Goal: Task Accomplishment & Management: Use online tool/utility

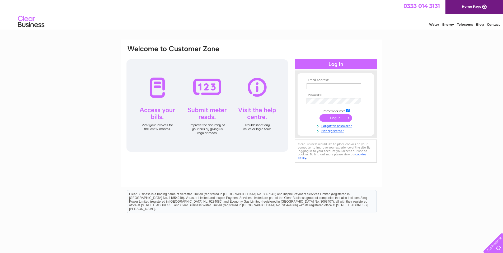
type input "tony@jeffree.co.uk"
click at [343, 117] on input "submit" at bounding box center [335, 117] width 32 height 7
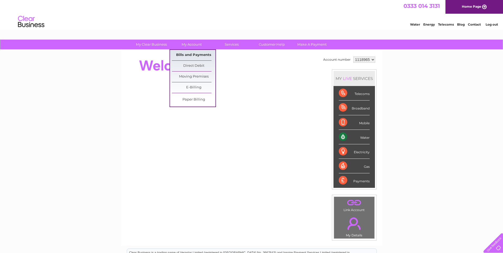
click at [202, 55] on link "Bills and Payments" at bounding box center [194, 55] width 44 height 11
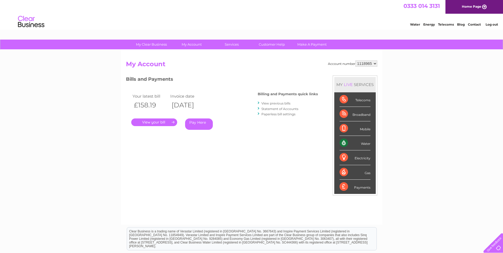
click at [84, 63] on div "My Clear Business Login Details My Details My Preferences Link Account My Accou…" at bounding box center [251, 177] width 503 height 275
click at [277, 104] on link "View previous bills" at bounding box center [275, 103] width 29 height 4
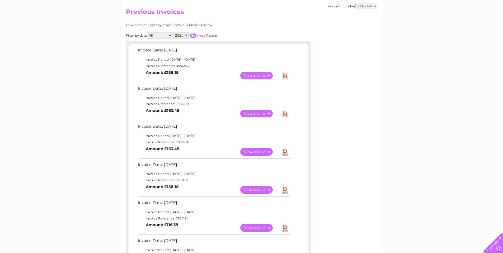
scroll to position [62, 0]
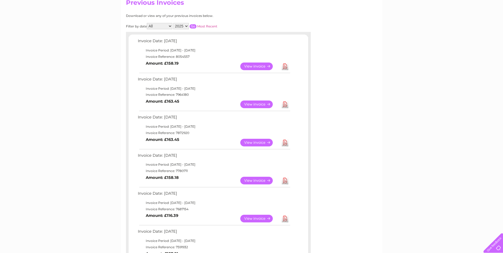
click at [257, 142] on link "View" at bounding box center [259, 143] width 39 height 8
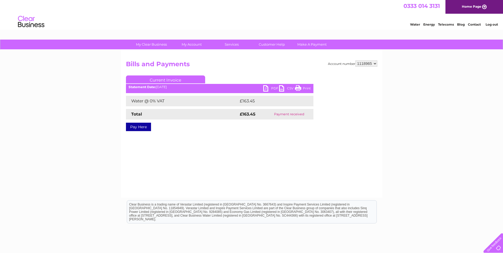
click at [266, 87] on link "PDF" at bounding box center [271, 89] width 16 height 8
click at [267, 88] on link "PDF" at bounding box center [271, 89] width 16 height 8
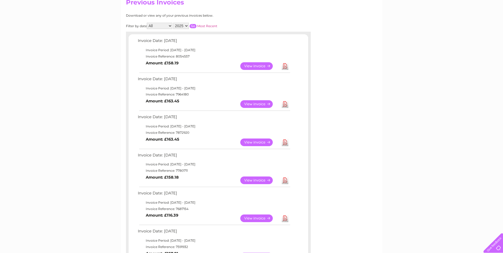
click at [261, 102] on link "View" at bounding box center [259, 104] width 39 height 8
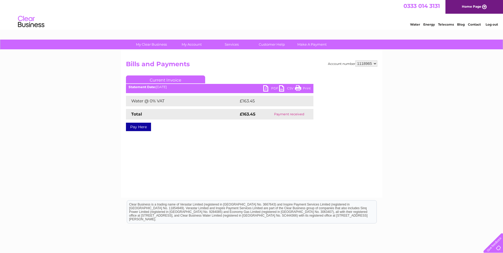
click at [276, 87] on link "PDF" at bounding box center [271, 89] width 16 height 8
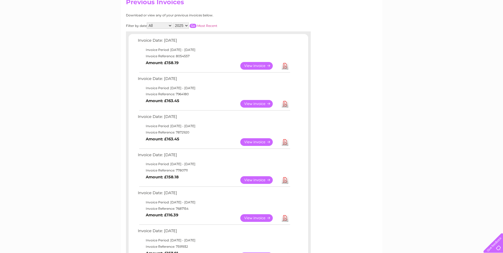
click at [257, 67] on link "View" at bounding box center [259, 66] width 39 height 8
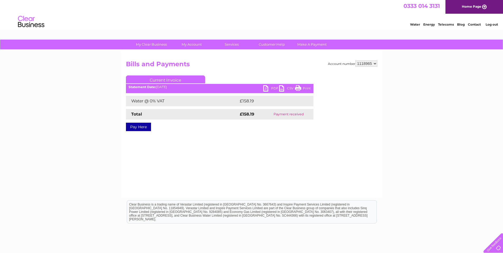
click at [269, 88] on link "PDF" at bounding box center [271, 89] width 16 height 8
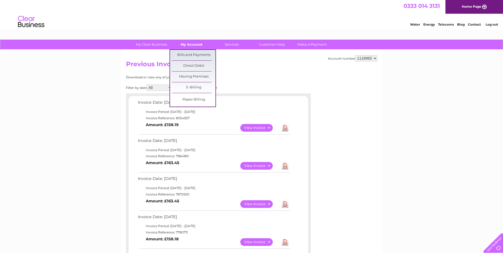
click at [199, 46] on link "My Account" at bounding box center [192, 45] width 44 height 10
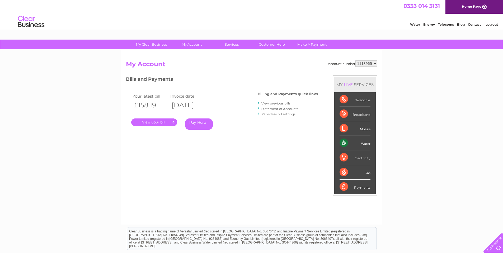
click at [85, 98] on div "My Clear Business Login Details My Details My Preferences Link Account My Accou…" at bounding box center [251, 177] width 503 height 275
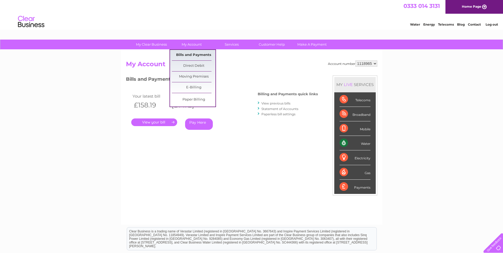
click at [198, 56] on link "Bills and Payments" at bounding box center [194, 55] width 44 height 11
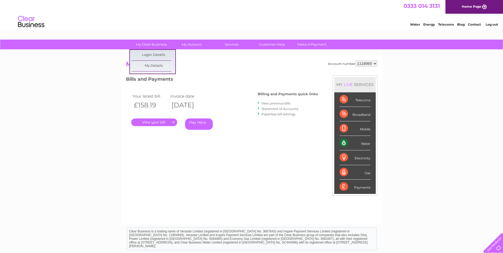
click at [210, 68] on h2 "My Account" at bounding box center [251, 65] width 251 height 10
click at [229, 79] on h3 "Bills and Payments" at bounding box center [222, 79] width 192 height 9
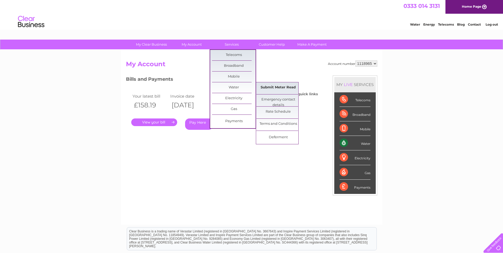
click at [280, 88] on link "Submit Meter Read" at bounding box center [278, 87] width 44 height 11
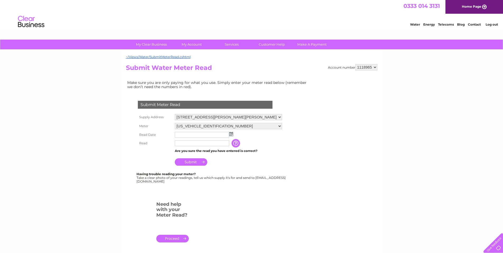
click at [210, 135] on input "text" at bounding box center [202, 135] width 54 height 6
click at [232, 135] on img at bounding box center [232, 134] width 4 height 4
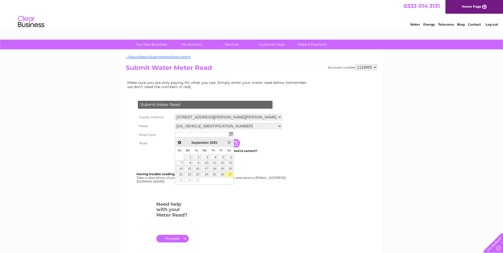
click at [230, 173] on link "27" at bounding box center [228, 174] width 7 height 5
type input "[DATE]"
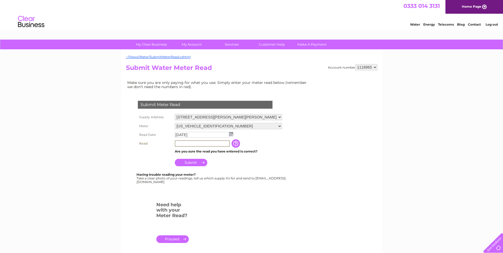
click at [204, 142] on input "text" at bounding box center [202, 143] width 55 height 6
type input "4307"
click at [193, 159] on td "Submit" at bounding box center [228, 160] width 110 height 13
click at [192, 162] on input "Submit" at bounding box center [191, 161] width 32 height 7
